Goal: Information Seeking & Learning: Learn about a topic

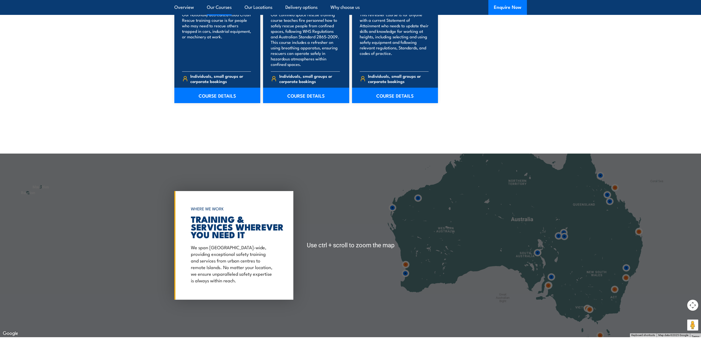
scroll to position [895, 0]
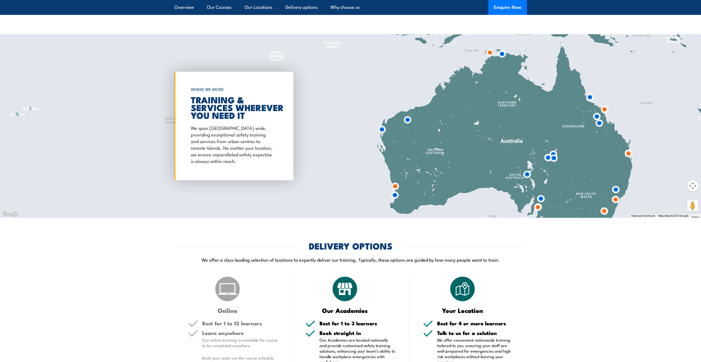
drag, startPoint x: 501, startPoint y: 136, endPoint x: 490, endPoint y: 181, distance: 45.5
click at [490, 181] on div at bounding box center [350, 126] width 701 height 184
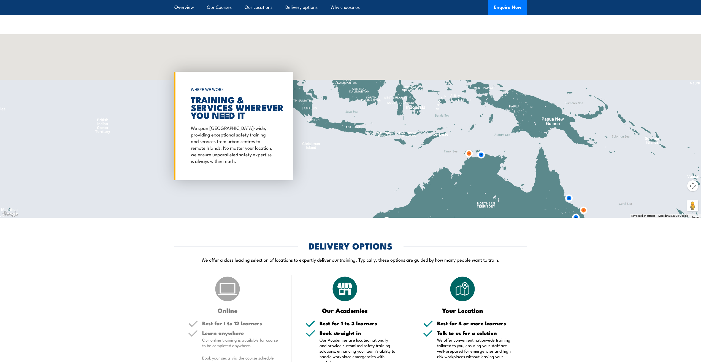
drag, startPoint x: 497, startPoint y: 74, endPoint x: 476, endPoint y: 177, distance: 105.6
click at [476, 177] on div at bounding box center [350, 126] width 701 height 184
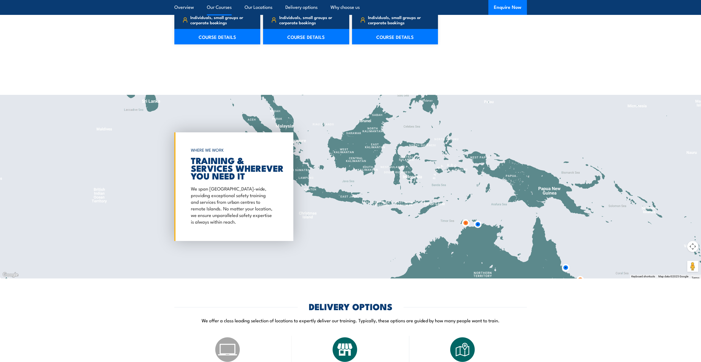
scroll to position [776, 0]
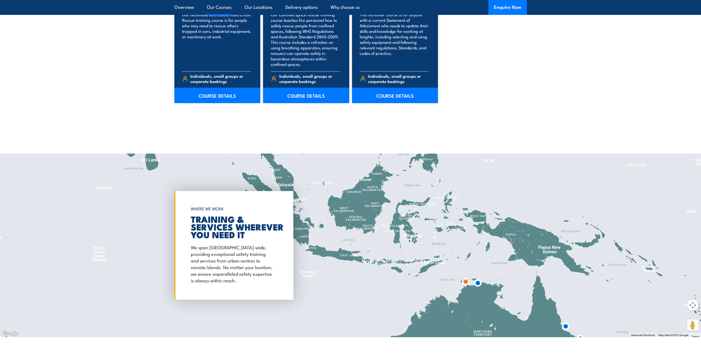
click at [477, 282] on img at bounding box center [478, 283] width 10 height 10
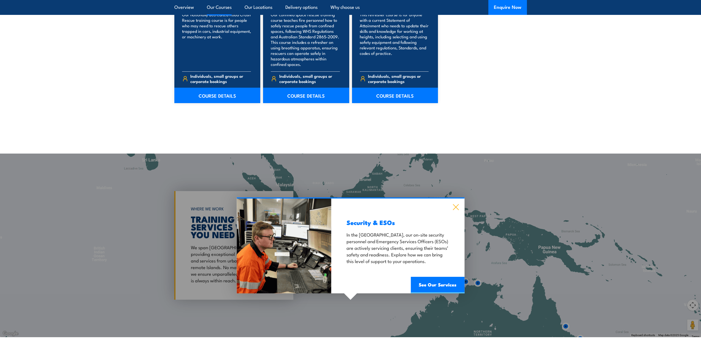
click at [454, 207] on icon at bounding box center [456, 207] width 6 height 6
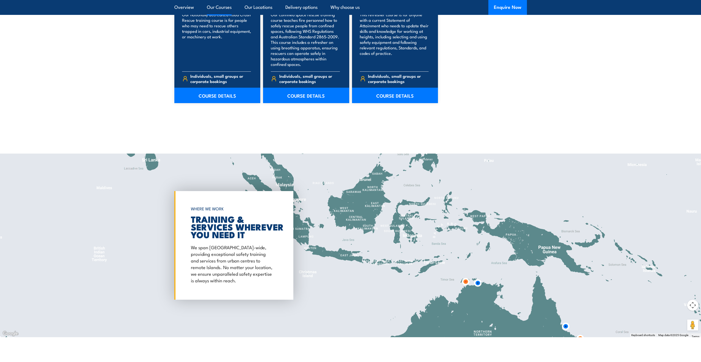
click at [466, 284] on img at bounding box center [466, 281] width 10 height 10
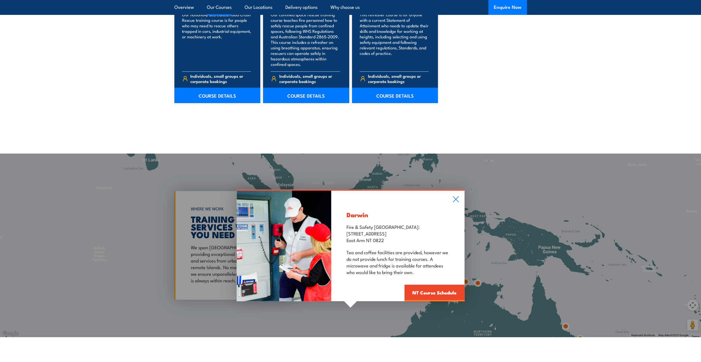
click at [453, 200] on div "Darwin Fire & Safety Australia: 11 Nebo Road East Arm NT 0822 Tea and coffee fa…" at bounding box center [398, 246] width 133 height 111
click at [459, 199] on div "Darwin Fire & Safety Australia: 11 Nebo Road East Arm NT 0822 Tea and coffee fa…" at bounding box center [398, 246] width 133 height 111
click at [458, 199] on icon at bounding box center [456, 199] width 6 height 6
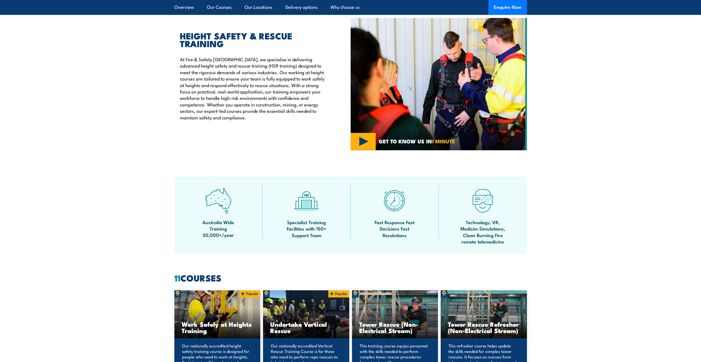
scroll to position [59, 0]
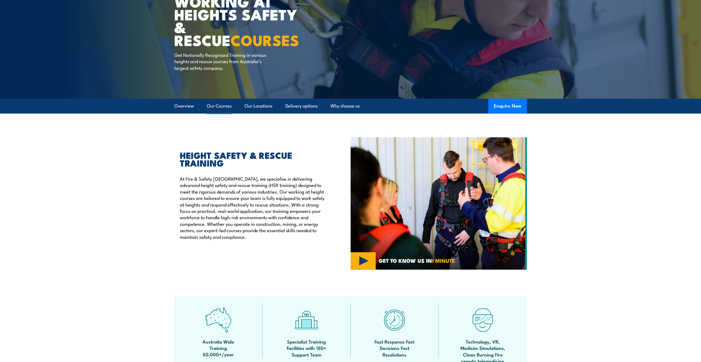
click at [216, 106] on link "Our Courses" at bounding box center [219, 106] width 25 height 15
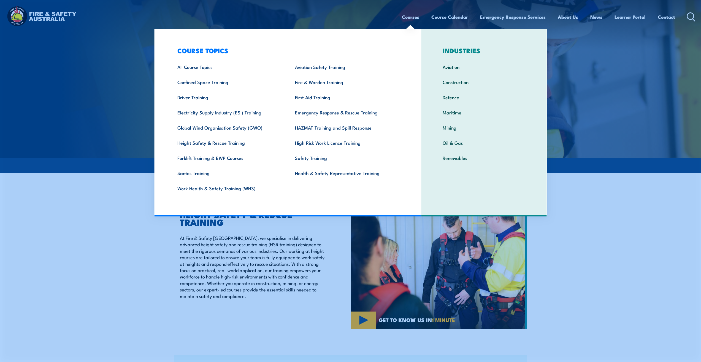
click at [411, 17] on link "Courses" at bounding box center [410, 17] width 17 height 15
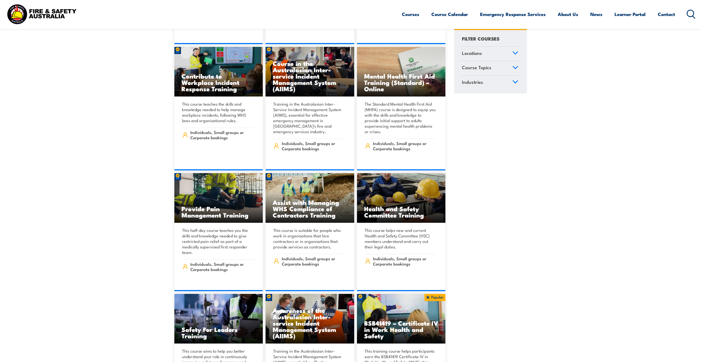
scroll to position [2985, 0]
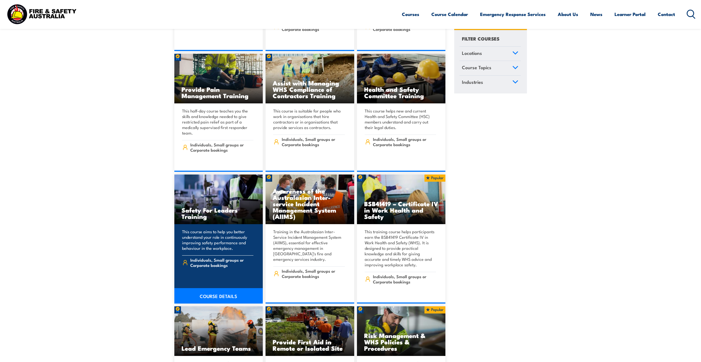
click at [225, 288] on link "COURSE DETAILS" at bounding box center [218, 295] width 89 height 15
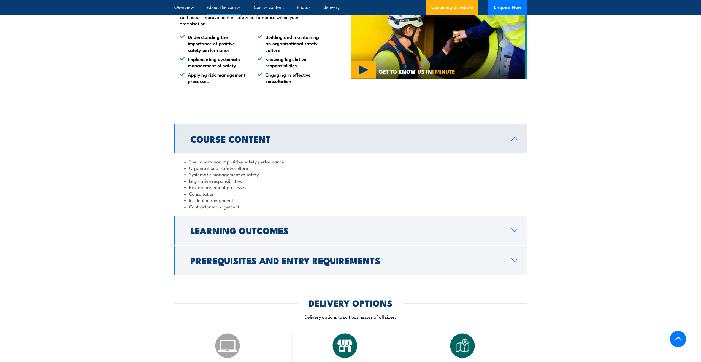
scroll to position [358, 0]
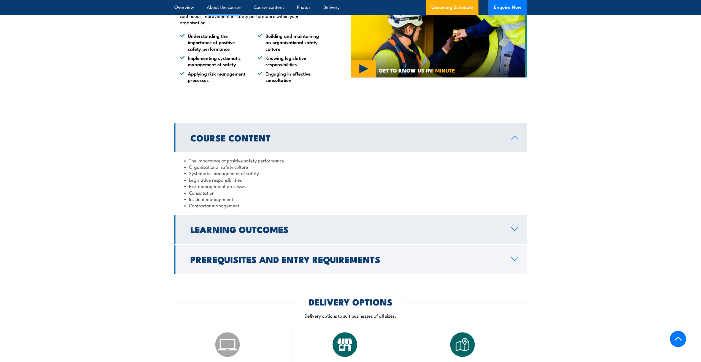
click at [519, 229] on link "Learning Outcomes" at bounding box center [350, 229] width 353 height 29
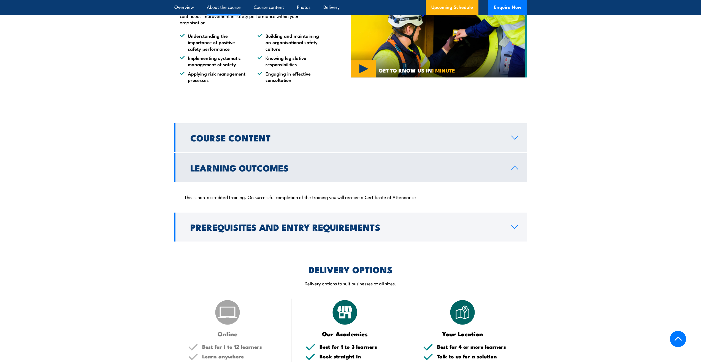
click at [513, 132] on link "Course Content" at bounding box center [350, 137] width 353 height 29
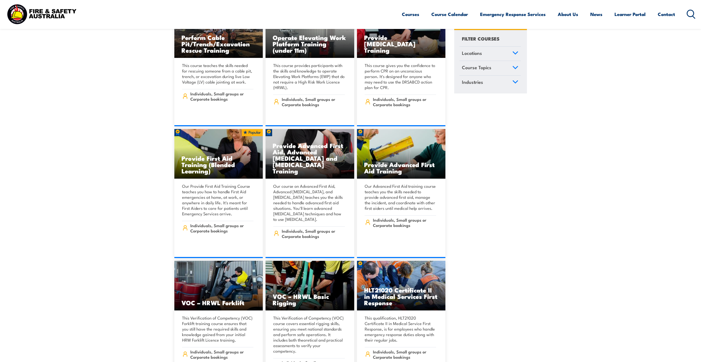
scroll to position [3941, 0]
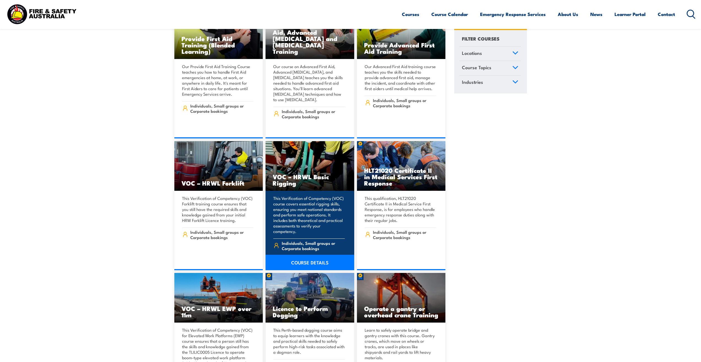
click at [296, 208] on p "This Verification of Competency (VOC) course covers essential rigging skills, e…" at bounding box center [309, 214] width 72 height 39
click at [309, 255] on link "COURSE DETAILS" at bounding box center [310, 262] width 89 height 15
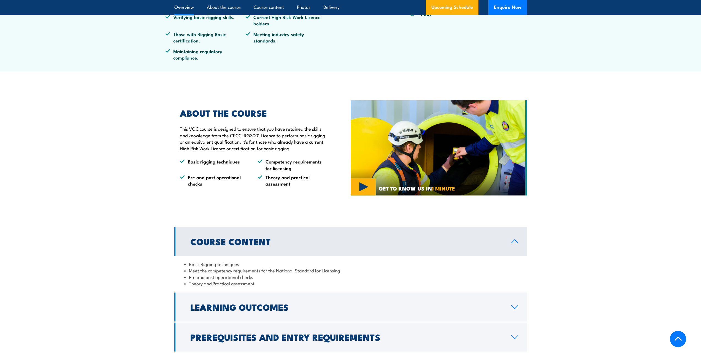
scroll to position [358, 0]
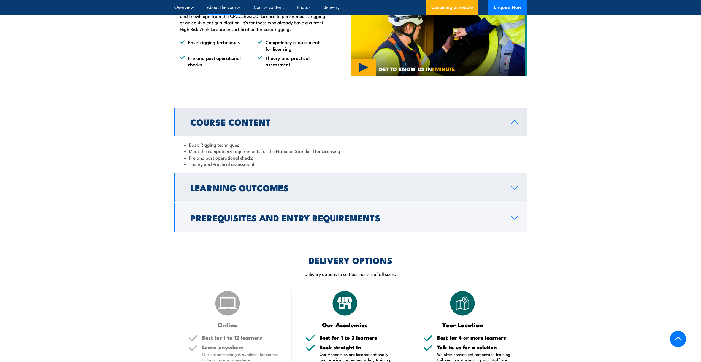
click at [510, 188] on link "Learning Outcomes" at bounding box center [350, 187] width 353 height 29
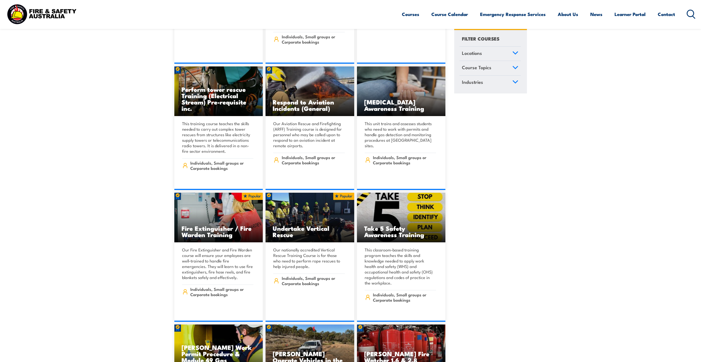
scroll to position [1176, 0]
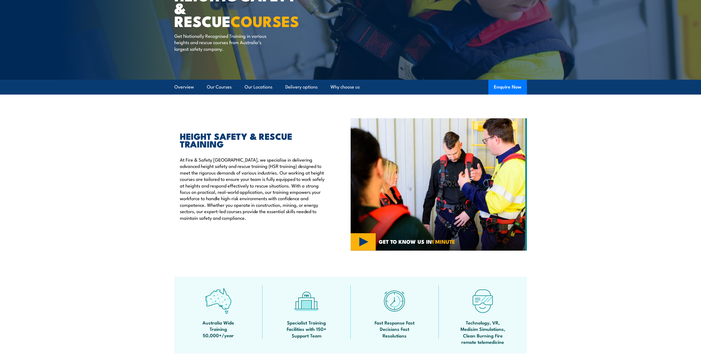
scroll to position [85, 0]
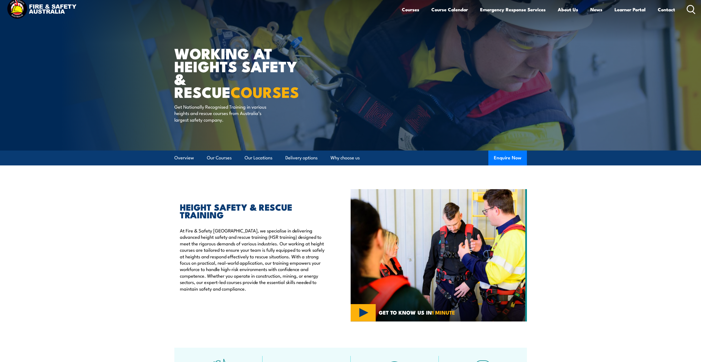
scroll to position [1, 0]
